Goal: Obtain resource: Download file/media

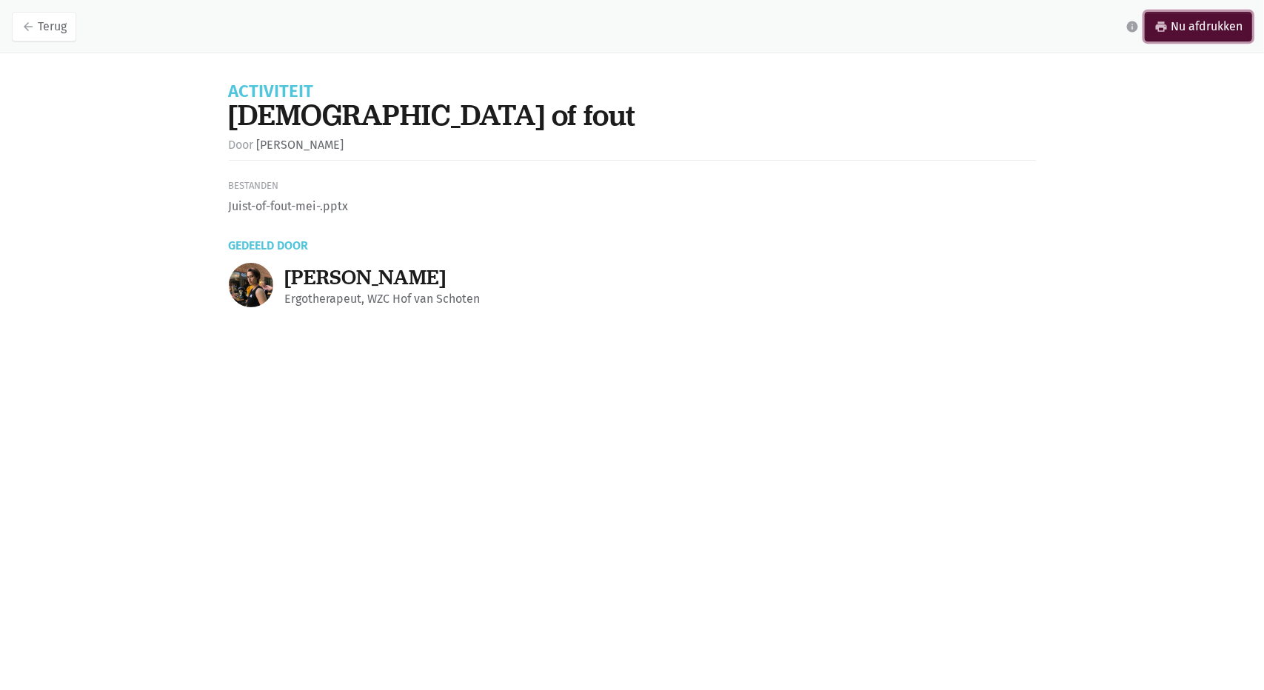
click at [1212, 30] on link "print Nu afdrukken" at bounding box center [1198, 27] width 107 height 30
click at [19, 29] on link "arrow_back Terug" at bounding box center [44, 27] width 64 height 30
click at [27, 20] on icon "arrow_back" at bounding box center [27, 26] width 13 height 13
